Goal: Task Accomplishment & Management: Manage account settings

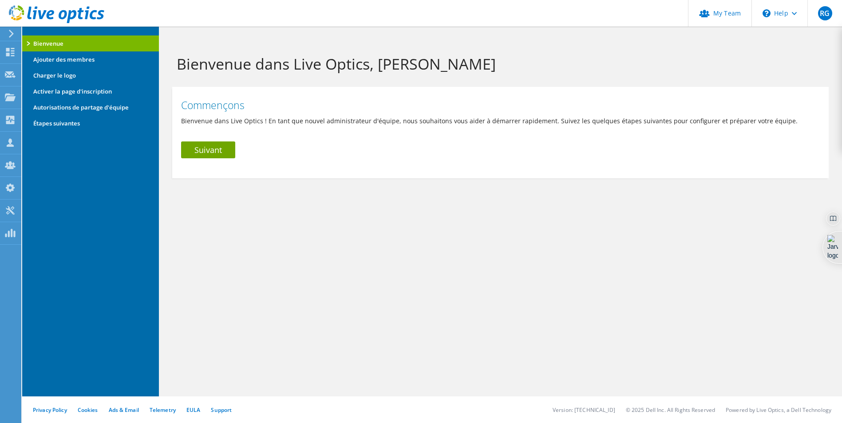
click at [30, 43] on li "Bienvenue" at bounding box center [90, 44] width 137 height 16
click at [207, 150] on link "Suivant" at bounding box center [208, 150] width 54 height 17
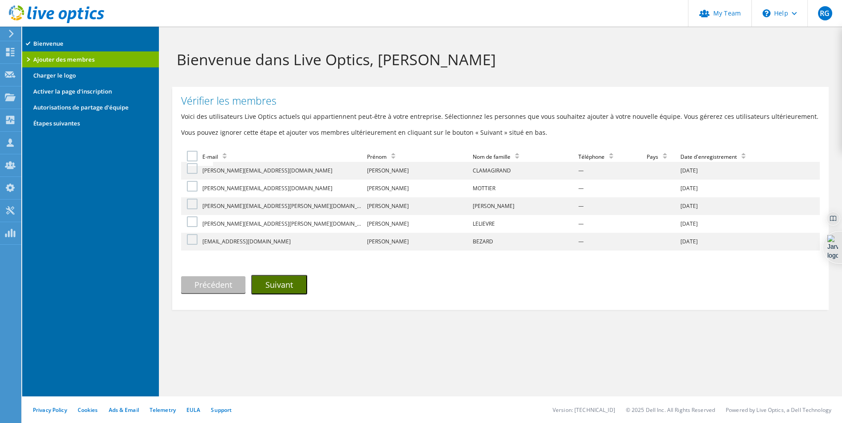
click at [286, 283] on button "Suivant" at bounding box center [279, 285] width 56 height 20
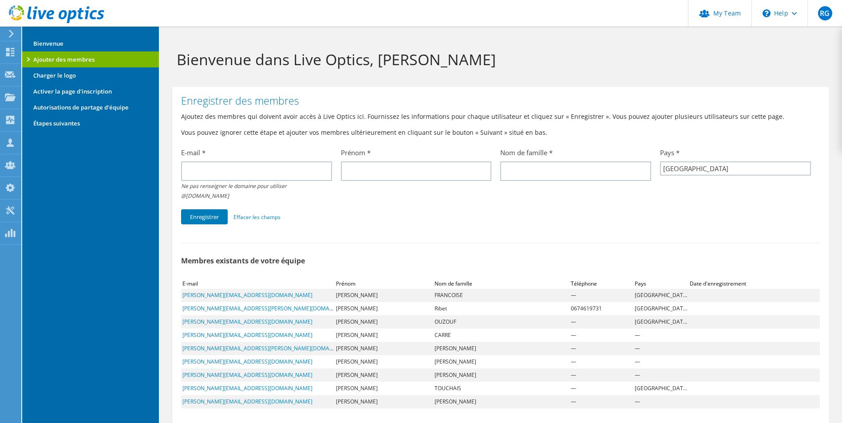
select select "73"
type input "[EMAIL_ADDRESS][DOMAIN_NAME]"
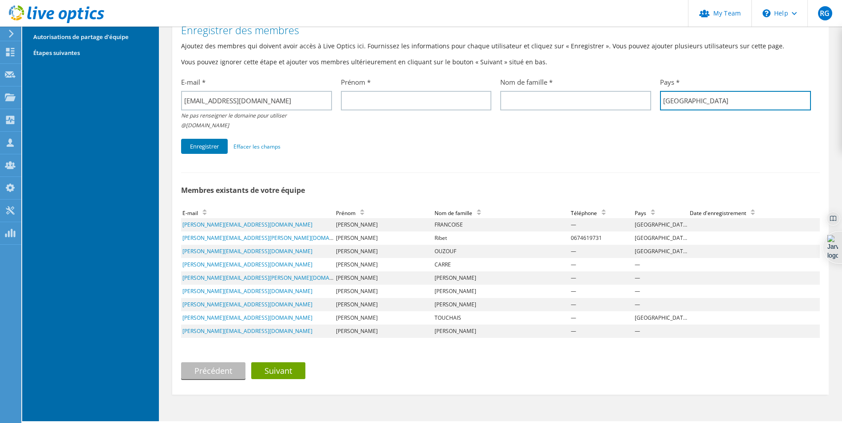
scroll to position [86, 0]
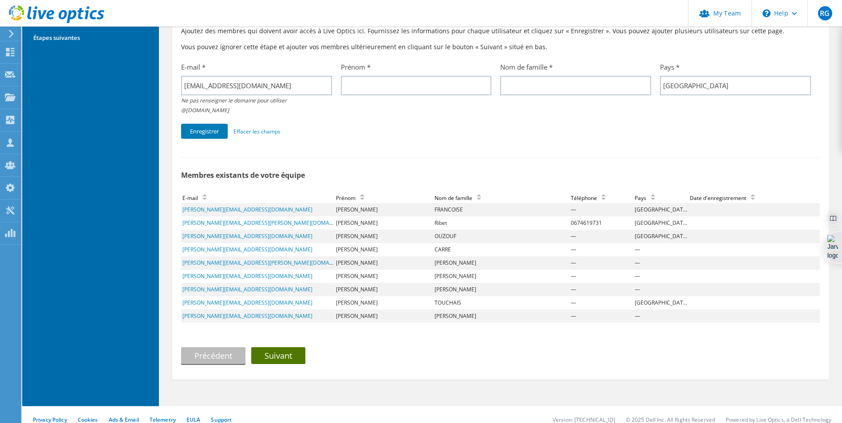
click at [284, 348] on link "Suivant" at bounding box center [278, 356] width 54 height 17
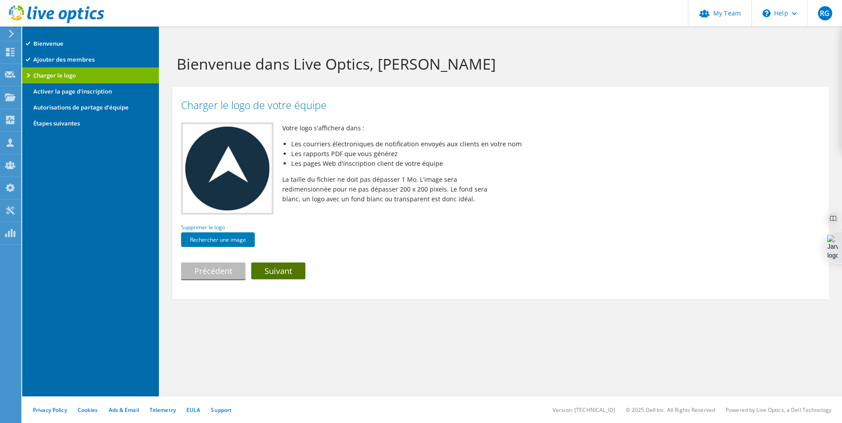
click at [283, 272] on link "Suivant" at bounding box center [278, 271] width 54 height 17
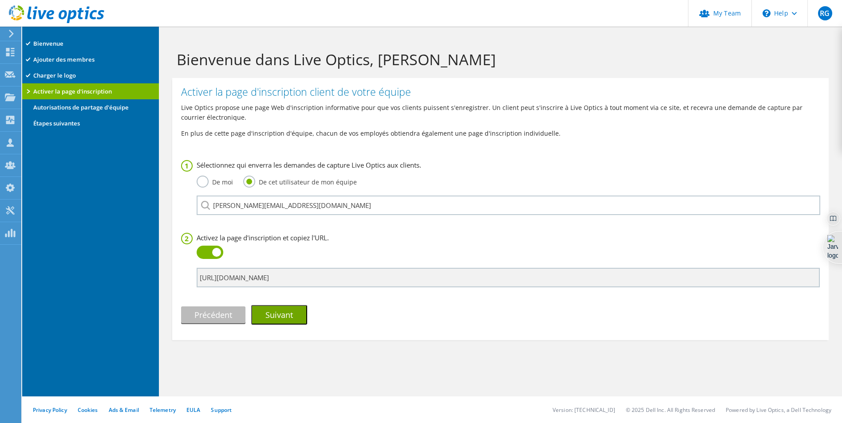
click at [200, 182] on label "De moi" at bounding box center [215, 181] width 36 height 11
click at [0, 0] on input "De moi" at bounding box center [0, 0] width 0 height 0
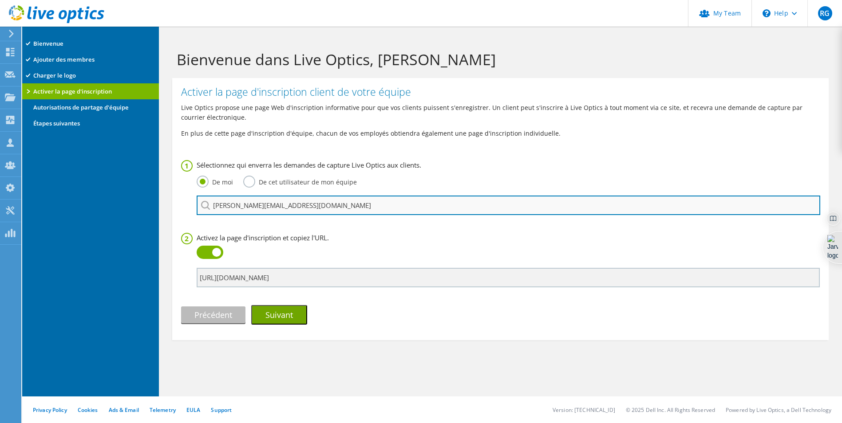
drag, startPoint x: 323, startPoint y: 206, endPoint x: 199, endPoint y: 204, distance: 123.4
click at [199, 204] on input "Olivier.Olejniczak@alticap.com" at bounding box center [509, 206] width 624 height 20
type input "[EMAIL_ADDRESS][DOMAIN_NAME]"
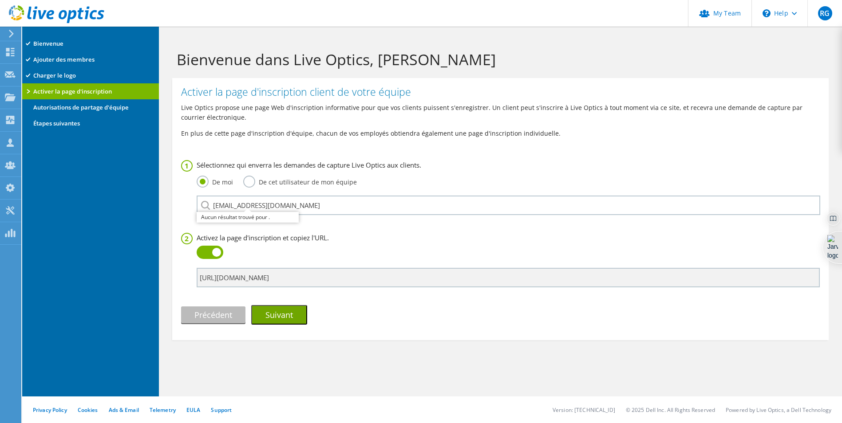
click at [382, 311] on div "Précédent Suivant" at bounding box center [500, 315] width 639 height 20
click at [305, 310] on button "Suivant" at bounding box center [279, 315] width 56 height 20
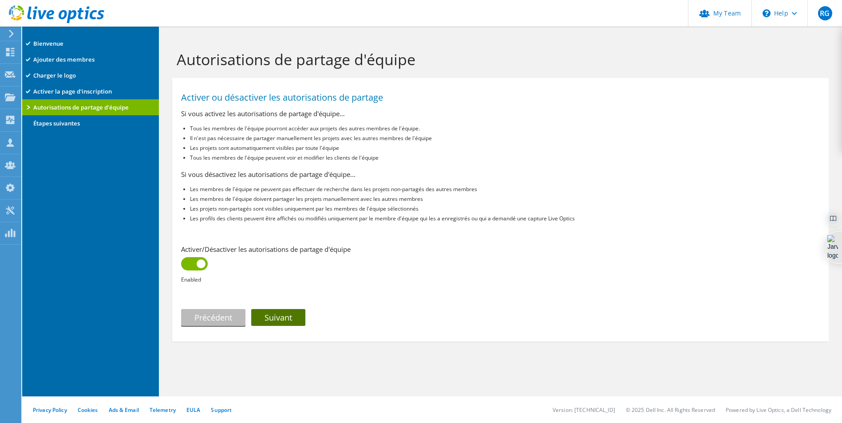
click at [295, 316] on link "Suivant" at bounding box center [278, 317] width 54 height 17
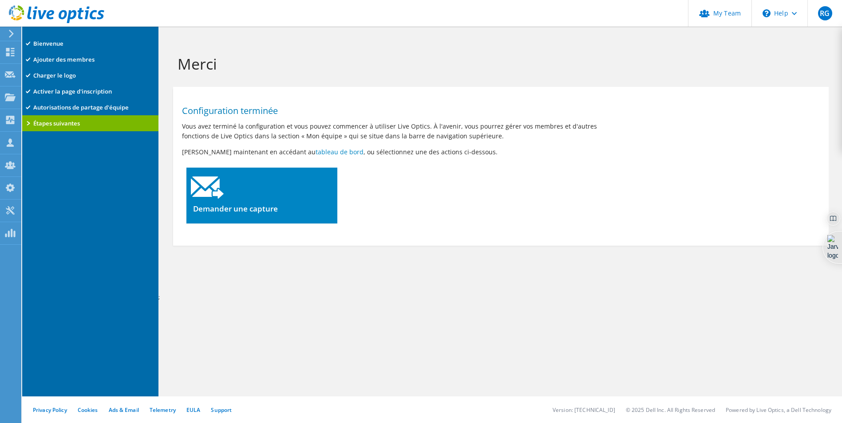
click at [261, 194] on div at bounding box center [261, 185] width 150 height 34
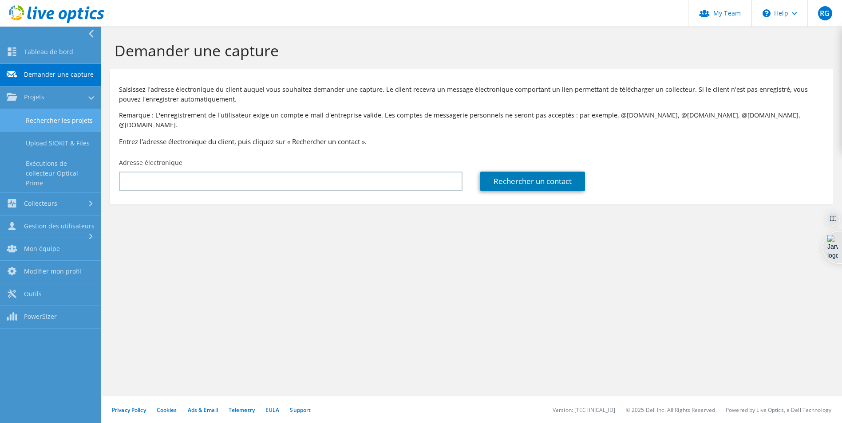
click at [56, 122] on link "Rechercher les projets" at bounding box center [50, 120] width 101 height 23
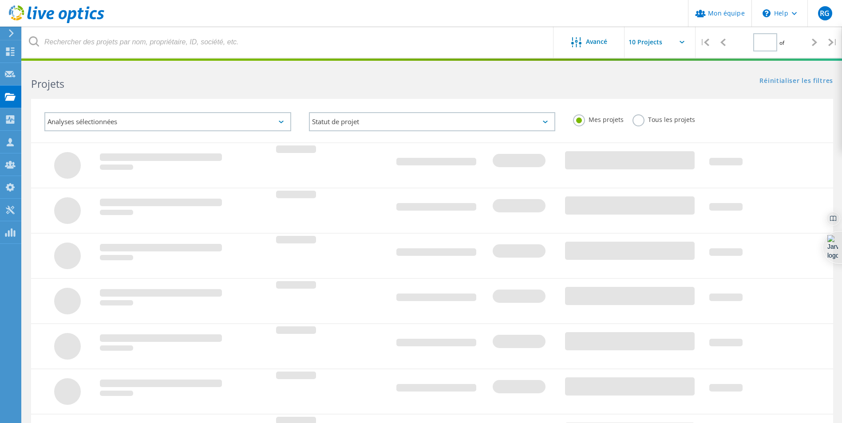
type input "1"
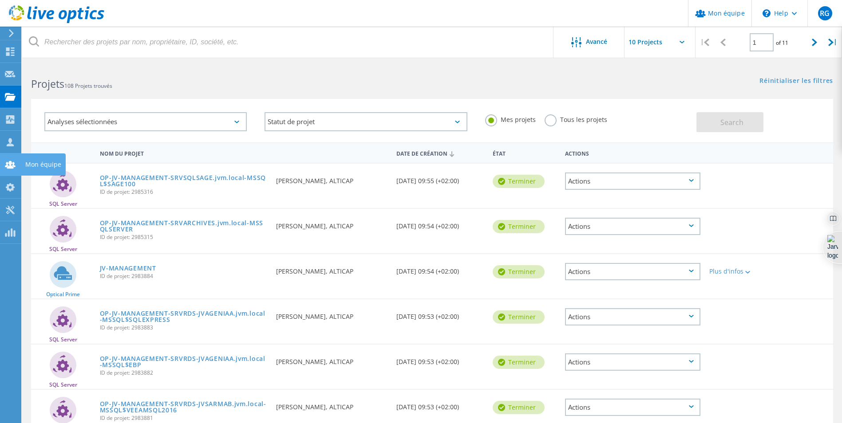
click at [9, 163] on use at bounding box center [10, 165] width 11 height 8
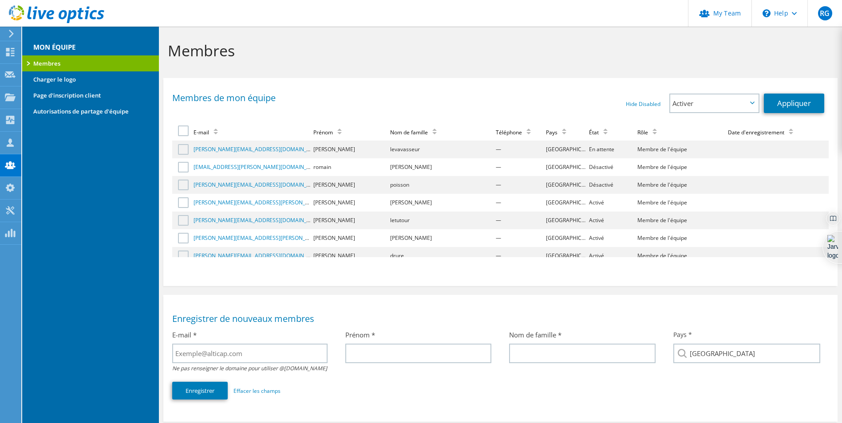
scroll to position [688, 0]
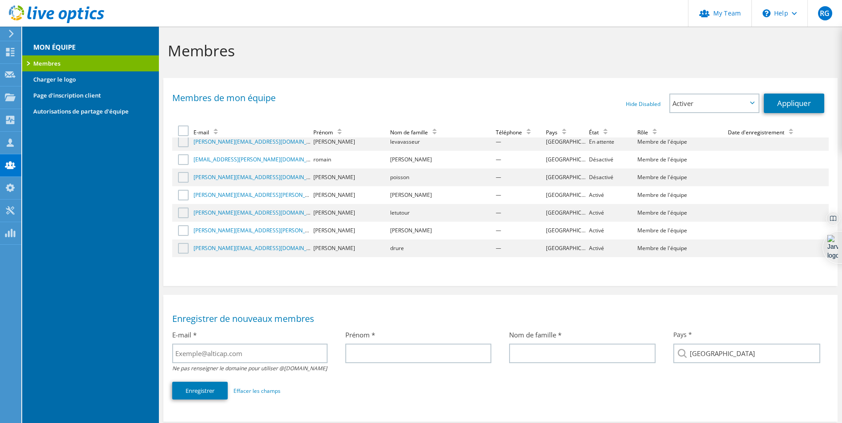
click at [186, 179] on label at bounding box center [184, 177] width 13 height 11
click at [0, 0] on input "checkbox" at bounding box center [0, 0] width 0 height 0
click at [183, 196] on label at bounding box center [184, 195] width 13 height 11
click at [0, 0] on input "checkbox" at bounding box center [0, 0] width 0 height 0
click at [182, 212] on label at bounding box center [184, 213] width 13 height 11
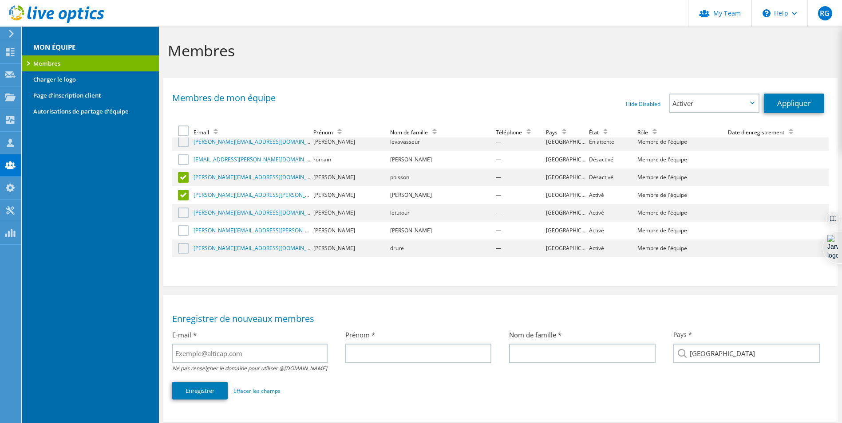
click at [0, 0] on input "checkbox" at bounding box center [0, 0] width 0 height 0
click at [181, 232] on label at bounding box center [184, 230] width 13 height 11
click at [0, 0] on input "checkbox" at bounding box center [0, 0] width 0 height 0
click at [181, 250] on label at bounding box center [184, 248] width 13 height 11
click at [0, 0] on input "checkbox" at bounding box center [0, 0] width 0 height 0
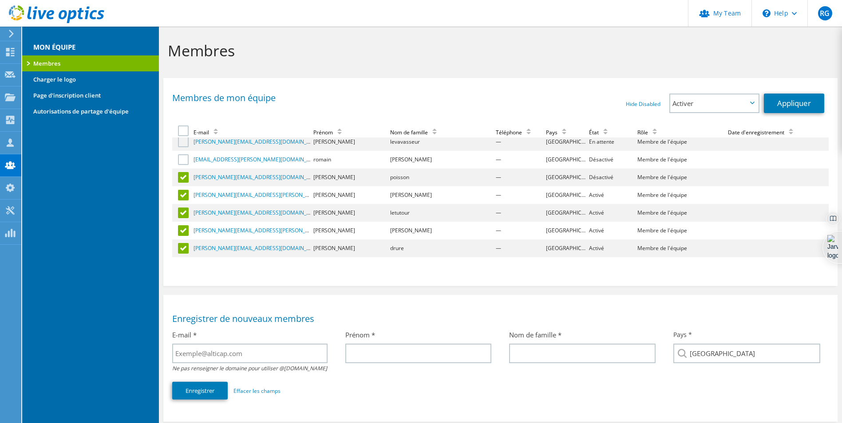
click at [181, 250] on label at bounding box center [184, 248] width 13 height 11
click at [0, 0] on input "checkbox" at bounding box center [0, 0] width 0 height 0
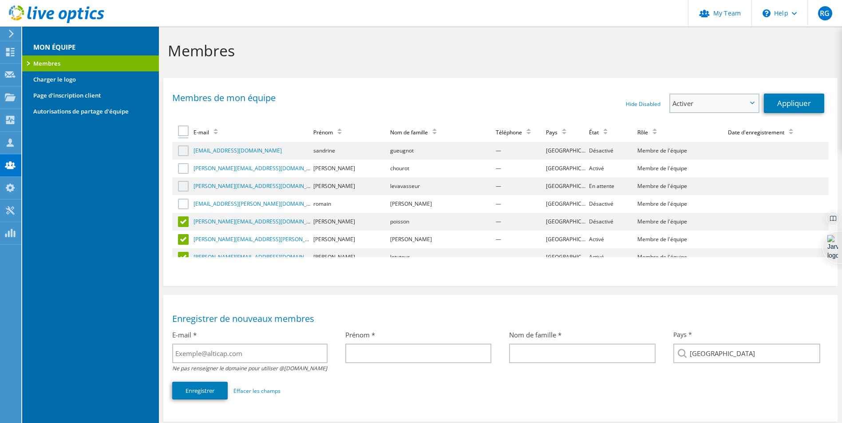
click at [705, 102] on span "Activer" at bounding box center [709, 103] width 75 height 11
click at [696, 128] on li "Désactiver" at bounding box center [714, 128] width 88 height 11
click at [766, 106] on link "Appliquer" at bounding box center [794, 104] width 60 height 20
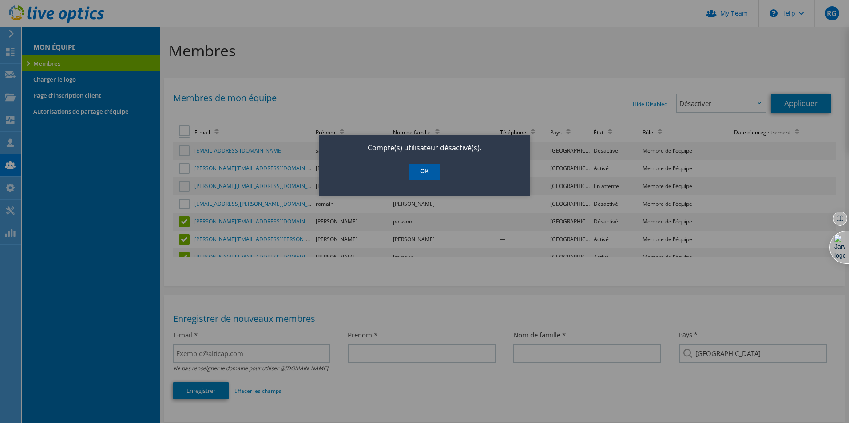
click at [419, 168] on link "OK" at bounding box center [424, 172] width 31 height 16
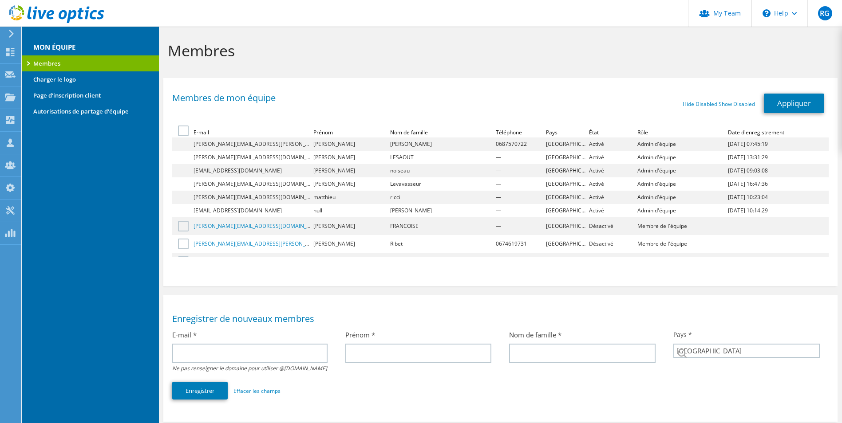
select select "73"
click at [200, 159] on td "[PERSON_NAME][EMAIL_ADDRESS][DOMAIN_NAME]" at bounding box center [252, 157] width 120 height 13
click at [213, 159] on td "[PERSON_NAME][EMAIL_ADDRESS][DOMAIN_NAME]" at bounding box center [252, 157] width 120 height 13
click at [183, 133] on label ": No sort applied, activate to apply an ascending sort" at bounding box center [184, 131] width 13 height 11
click at [0, 0] on input ": No sort applied, activate to apply an ascending sort" at bounding box center [0, 0] width 0 height 0
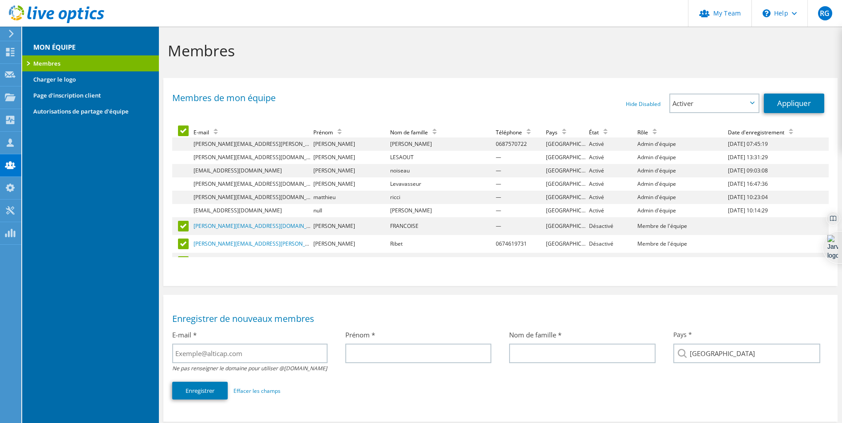
click at [183, 133] on label ": Ascending sort applied, activate to apply a descending sort" at bounding box center [184, 131] width 13 height 11
click at [0, 0] on input ": Ascending sort applied, activate to apply a descending sort" at bounding box center [0, 0] width 0 height 0
